Goal: Task Accomplishment & Management: Use online tool/utility

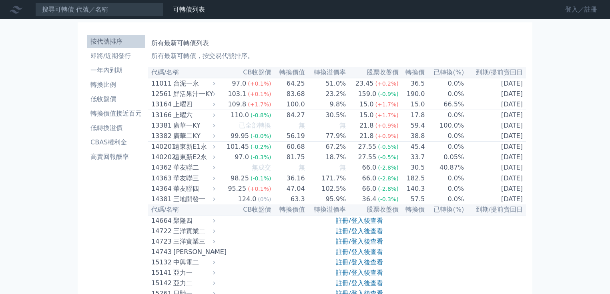
click at [579, 11] on link "登入／註冊" at bounding box center [581, 9] width 45 height 13
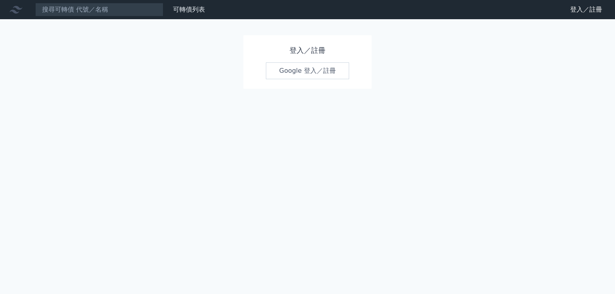
click at [328, 78] on link "Google 登入／註冊" at bounding box center [307, 70] width 83 height 17
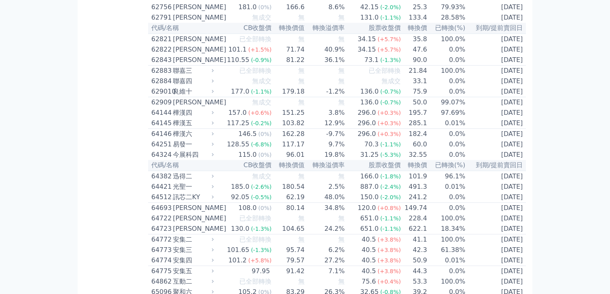
scroll to position [3235, 0]
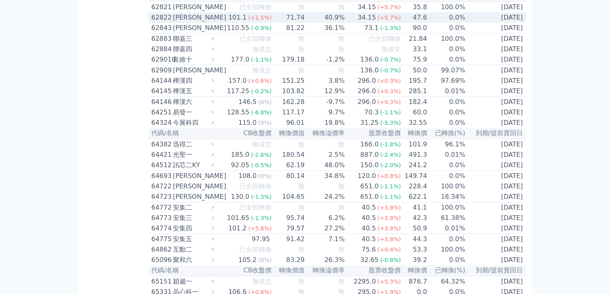
click at [284, 23] on td "71.74" at bounding box center [288, 17] width 33 height 10
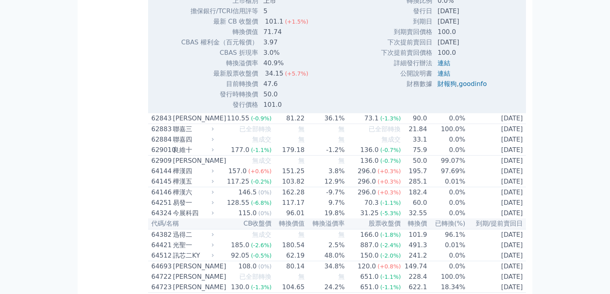
scroll to position [3395, 0]
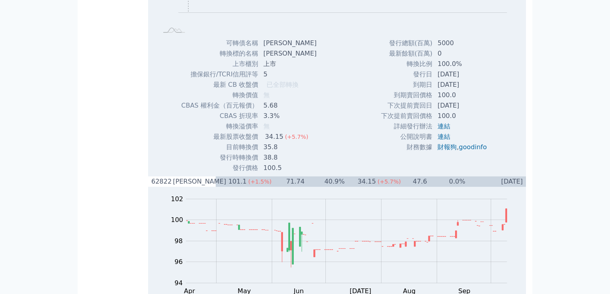
scroll to position [3331, 0]
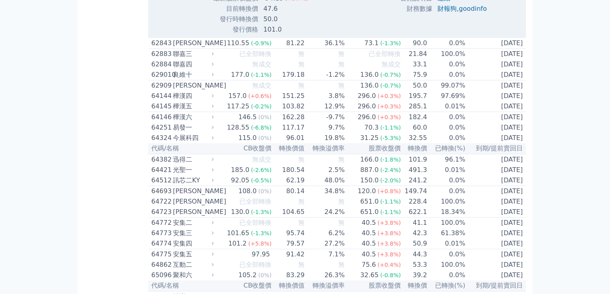
scroll to position [3491, 0]
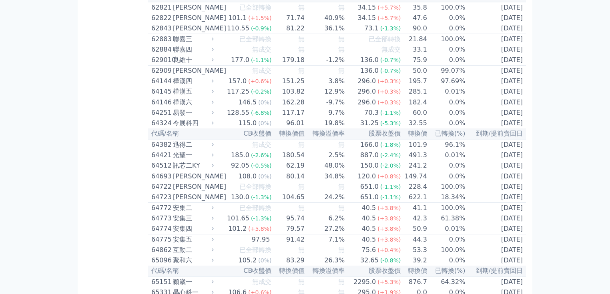
scroll to position [3235, 0]
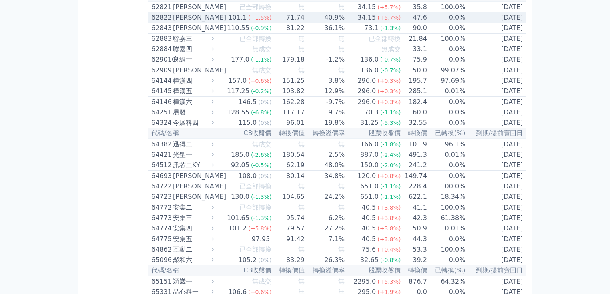
click at [189, 22] on div "[PERSON_NAME]" at bounding box center [192, 18] width 39 height 10
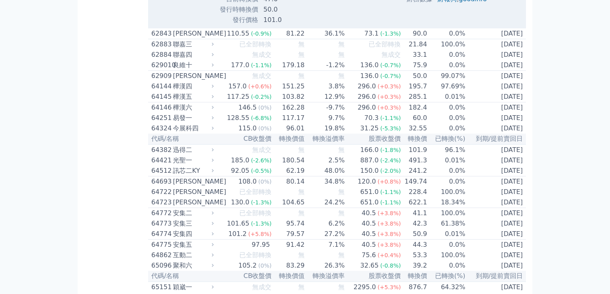
scroll to position [3491, 0]
